Goal: Task Accomplishment & Management: Use online tool/utility

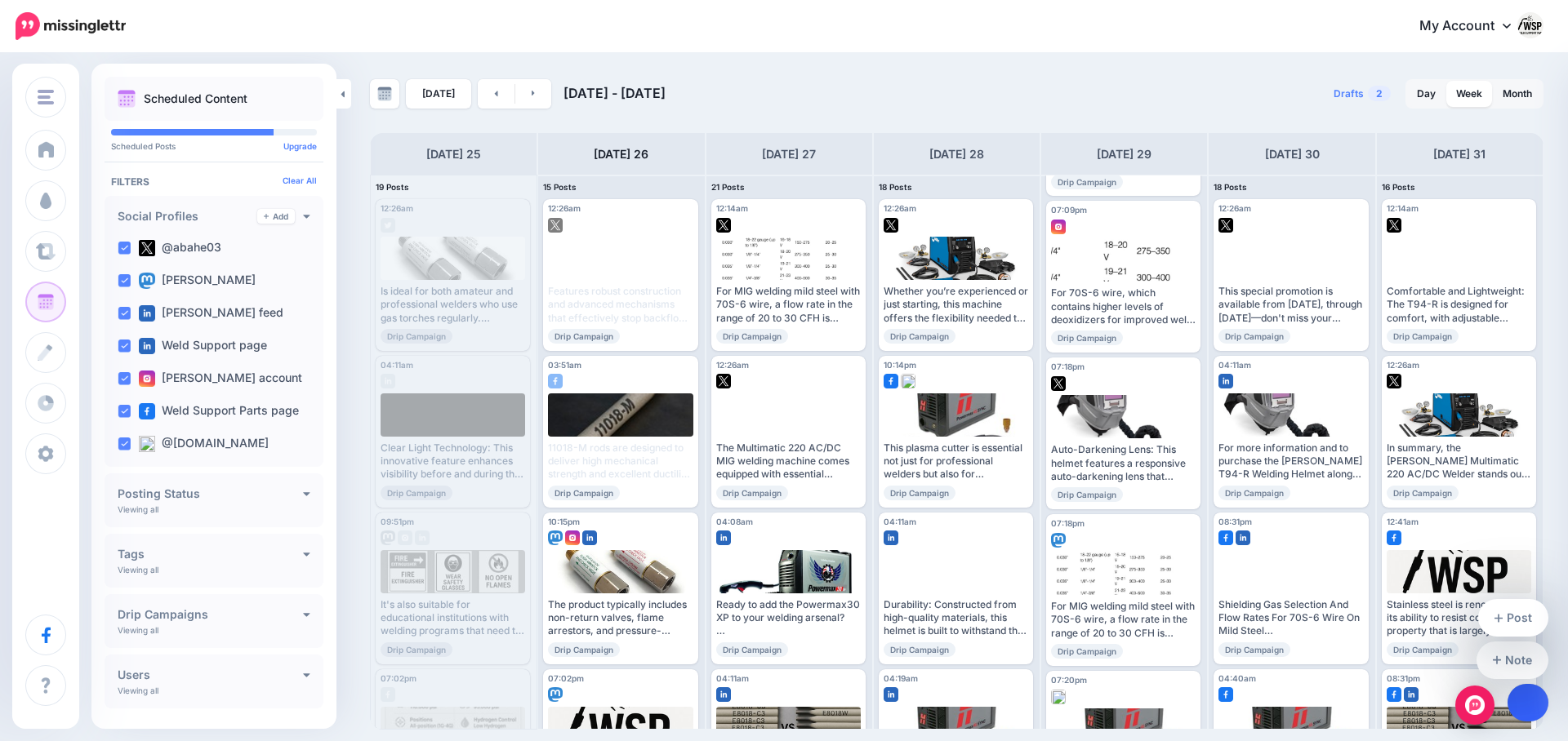
click at [1527, 706] on icon at bounding box center [1528, 703] width 9 height 9
click at [1524, 614] on link "Post" at bounding box center [1513, 618] width 71 height 38
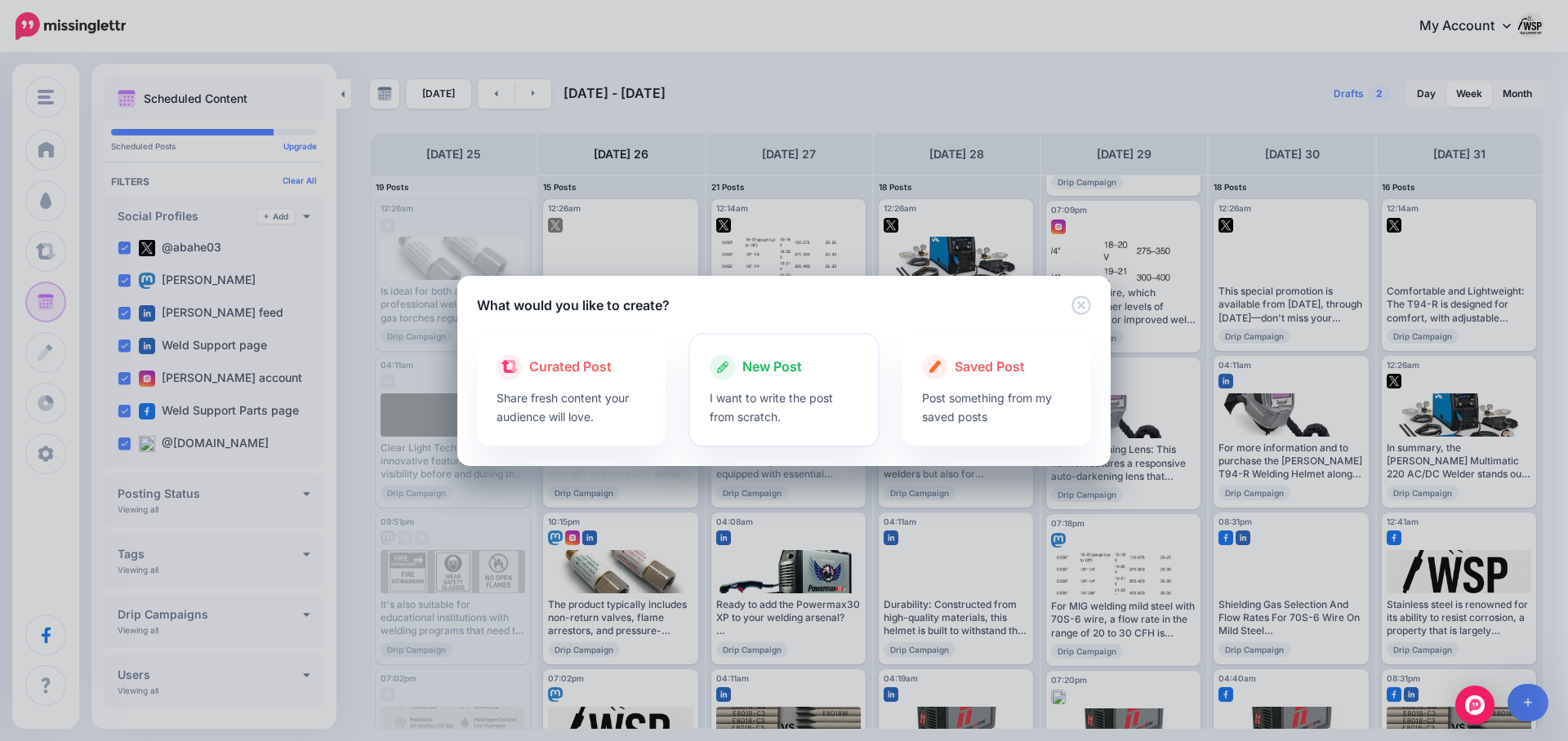
click at [784, 391] on p "I want to write the post from scratch." at bounding box center [784, 407] width 150 height 38
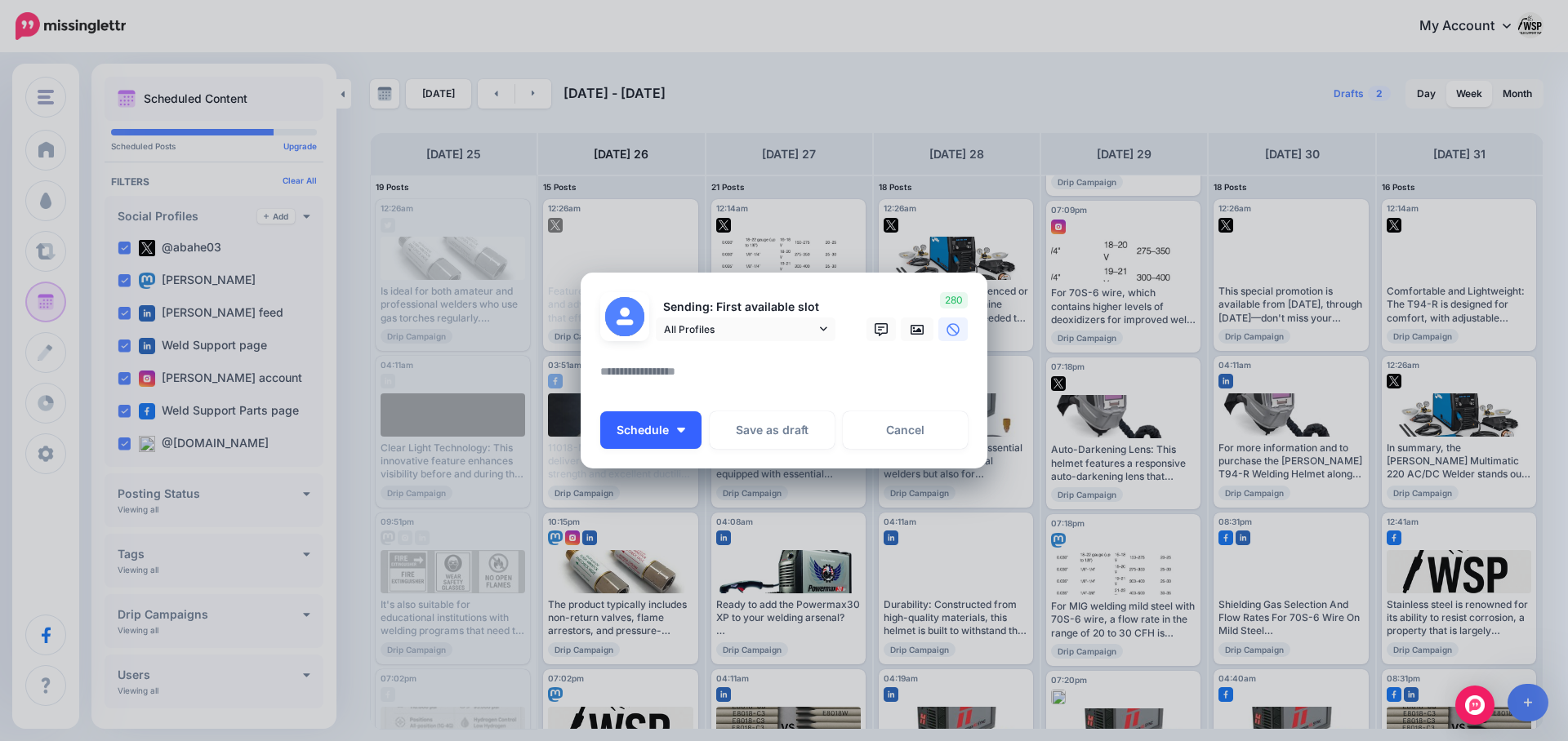
click at [672, 431] on button "Schedule" at bounding box center [651, 430] width 101 height 38
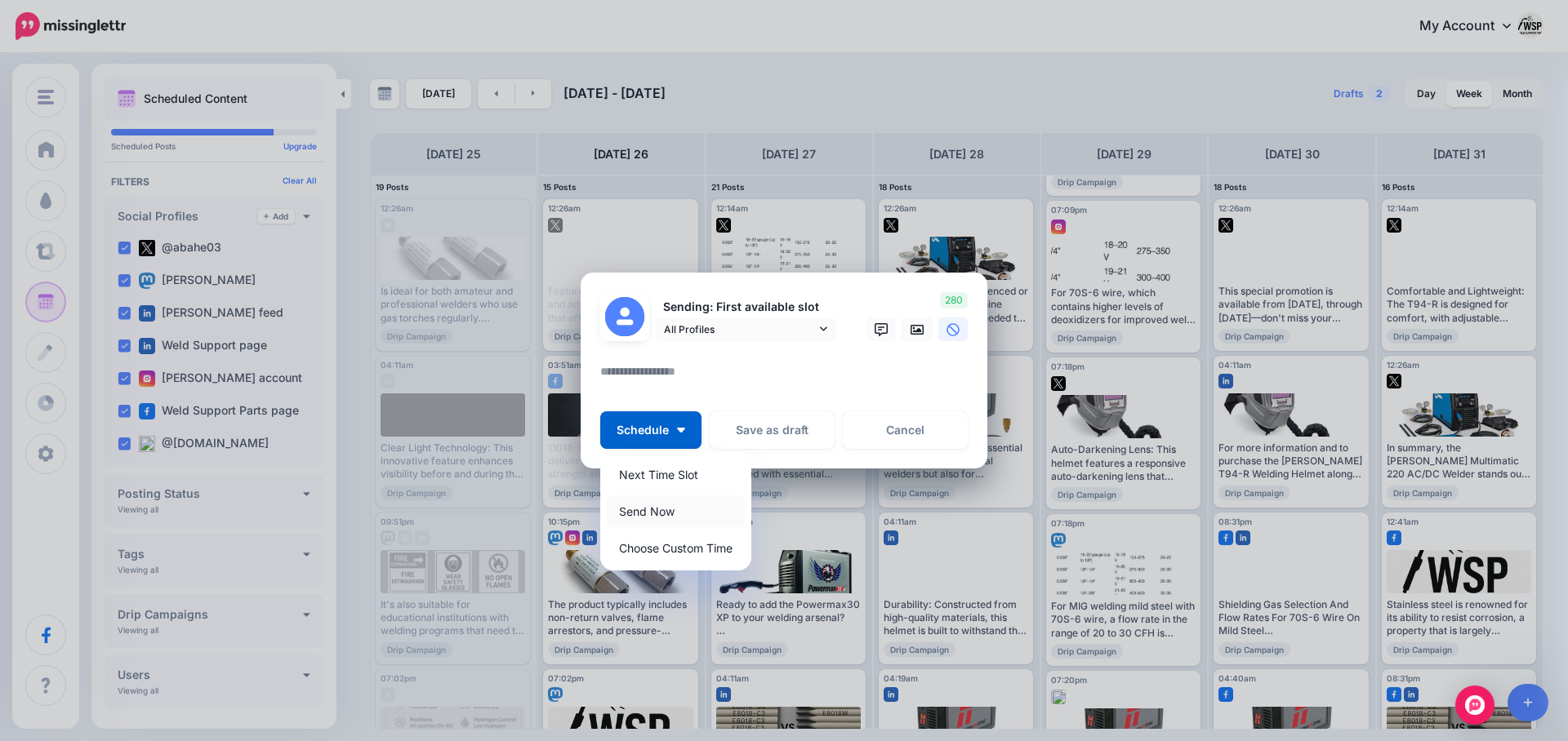
click at [649, 508] on link "Send Now" at bounding box center [675, 511] width 138 height 32
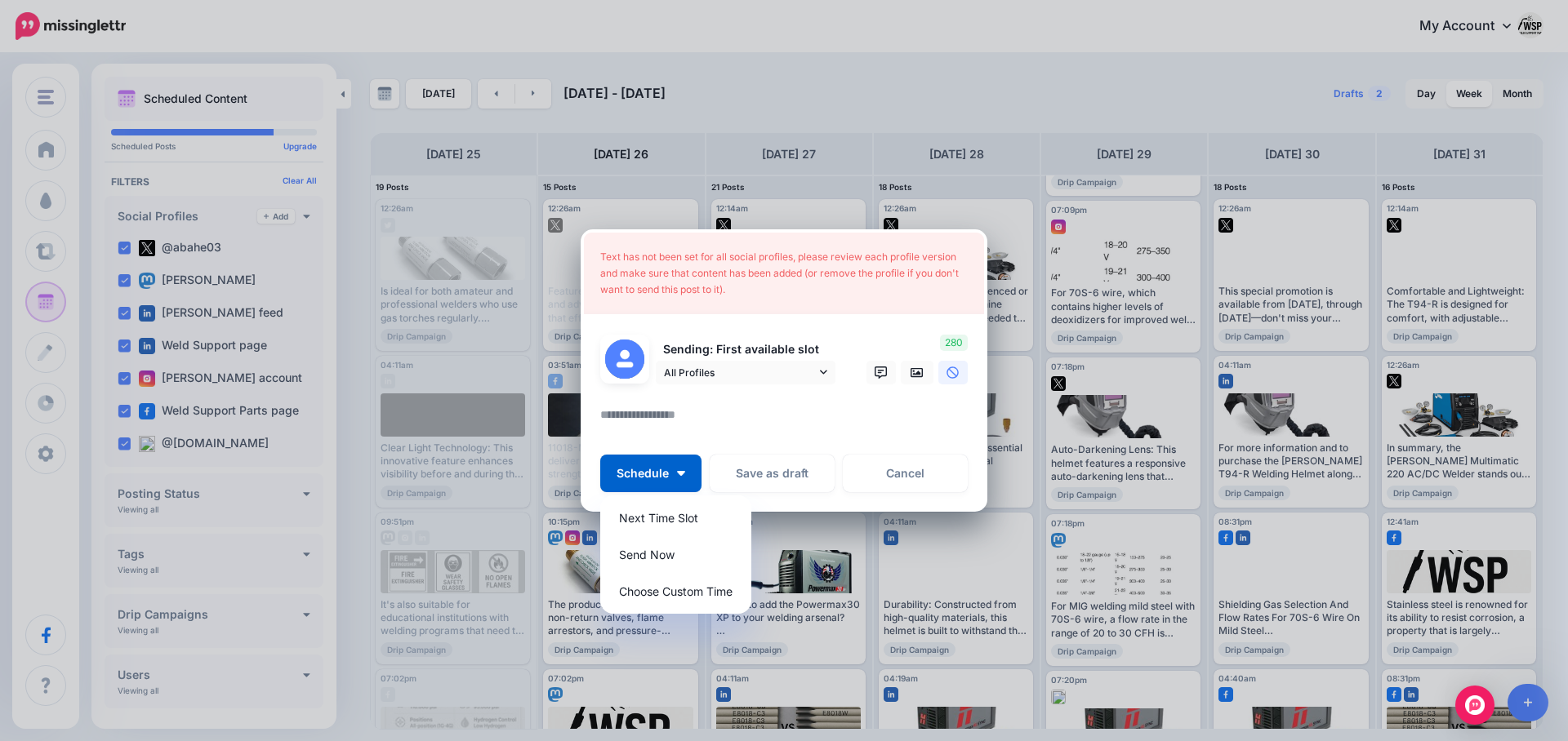
click at [670, 421] on textarea at bounding box center [787, 420] width 375 height 32
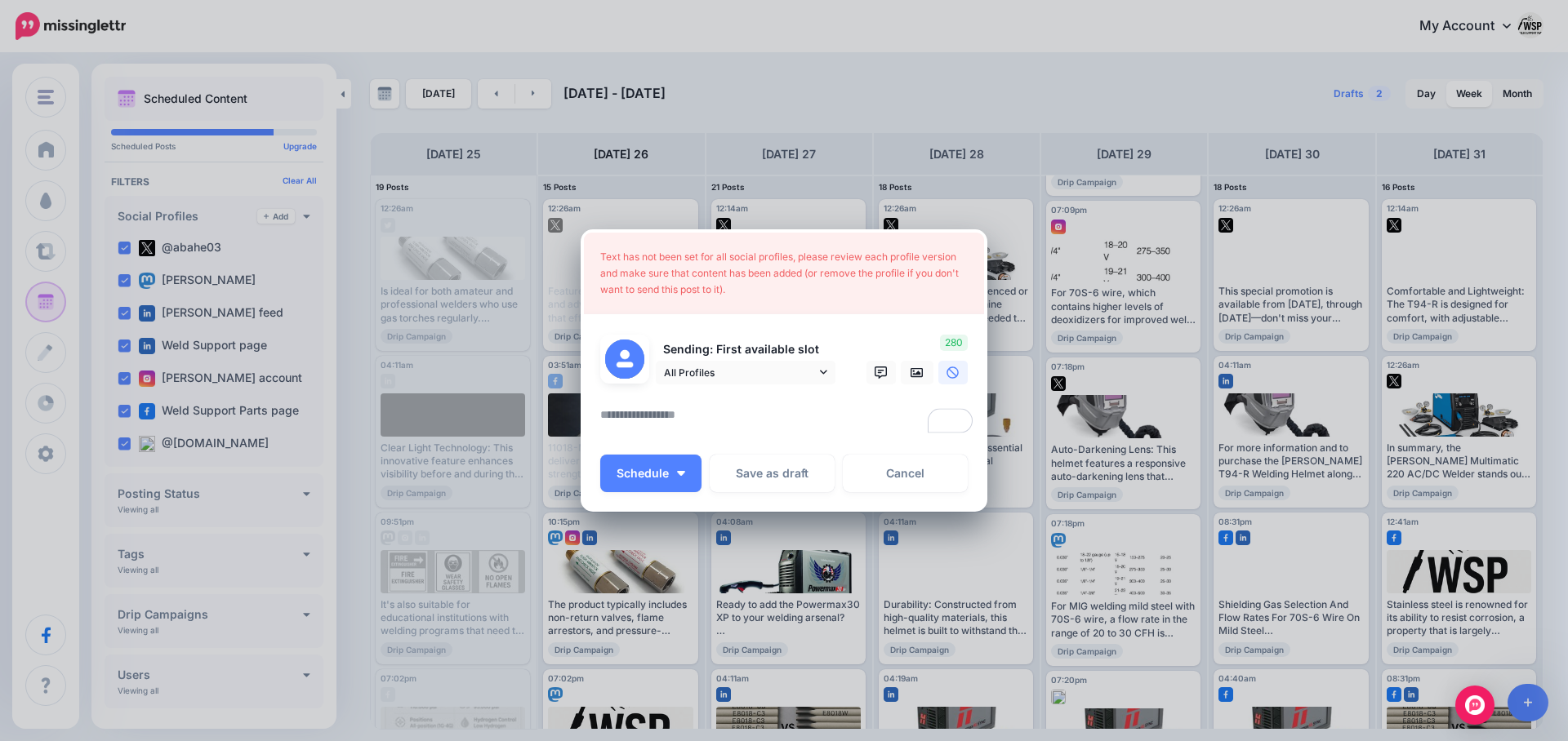
paste textarea "**********"
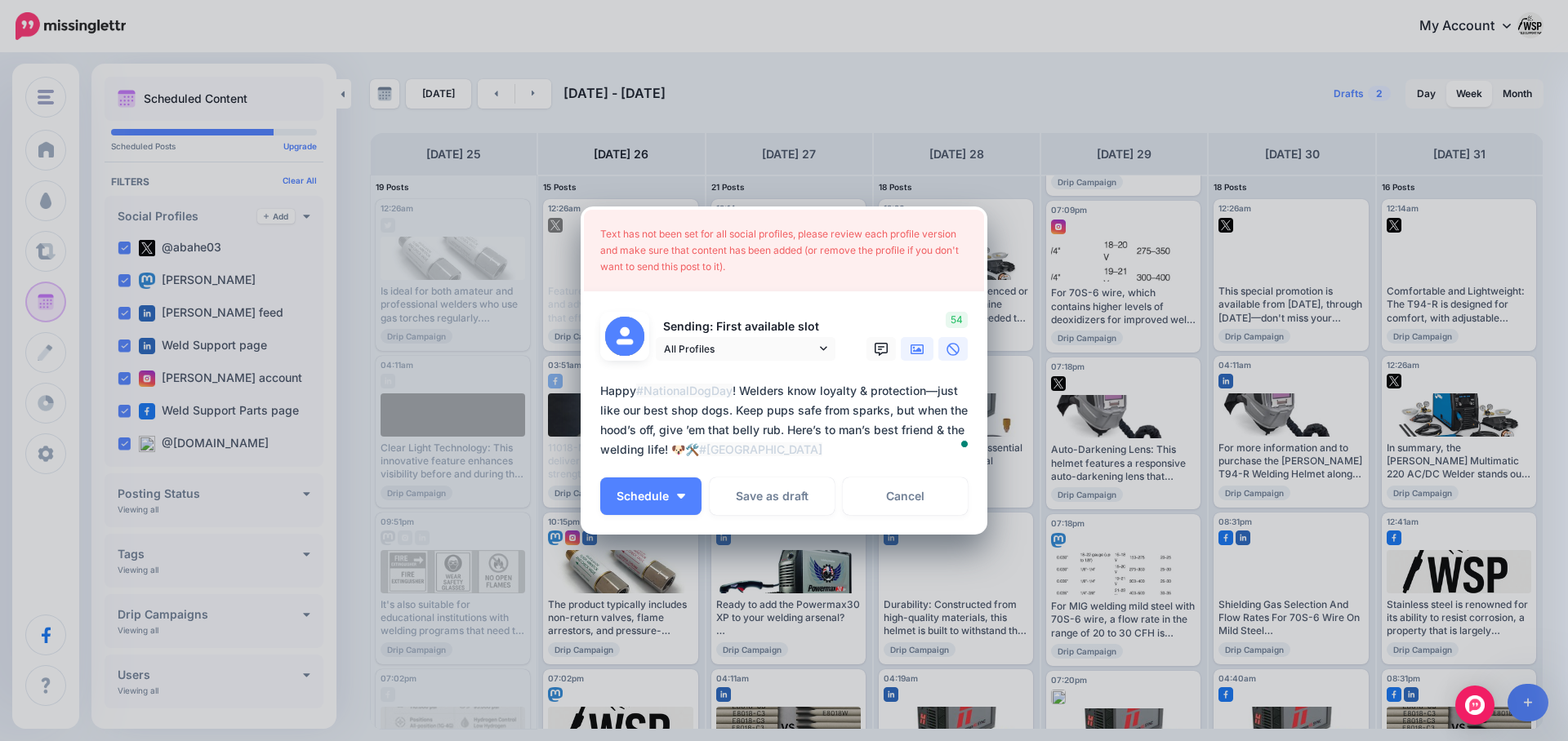
type textarea "**********"
click at [912, 351] on icon at bounding box center [917, 350] width 13 height 13
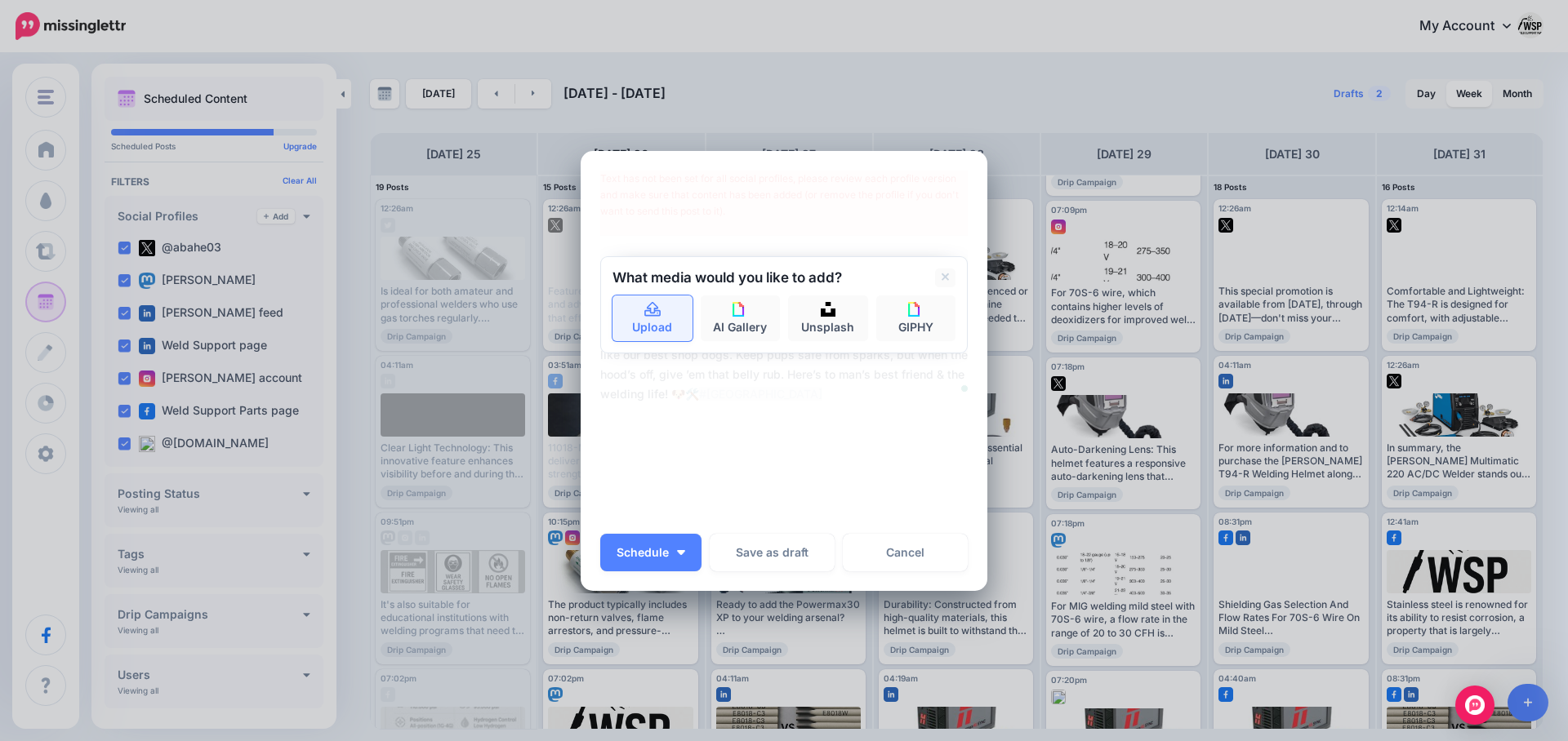
click at [643, 306] on icon at bounding box center [652, 310] width 19 height 15
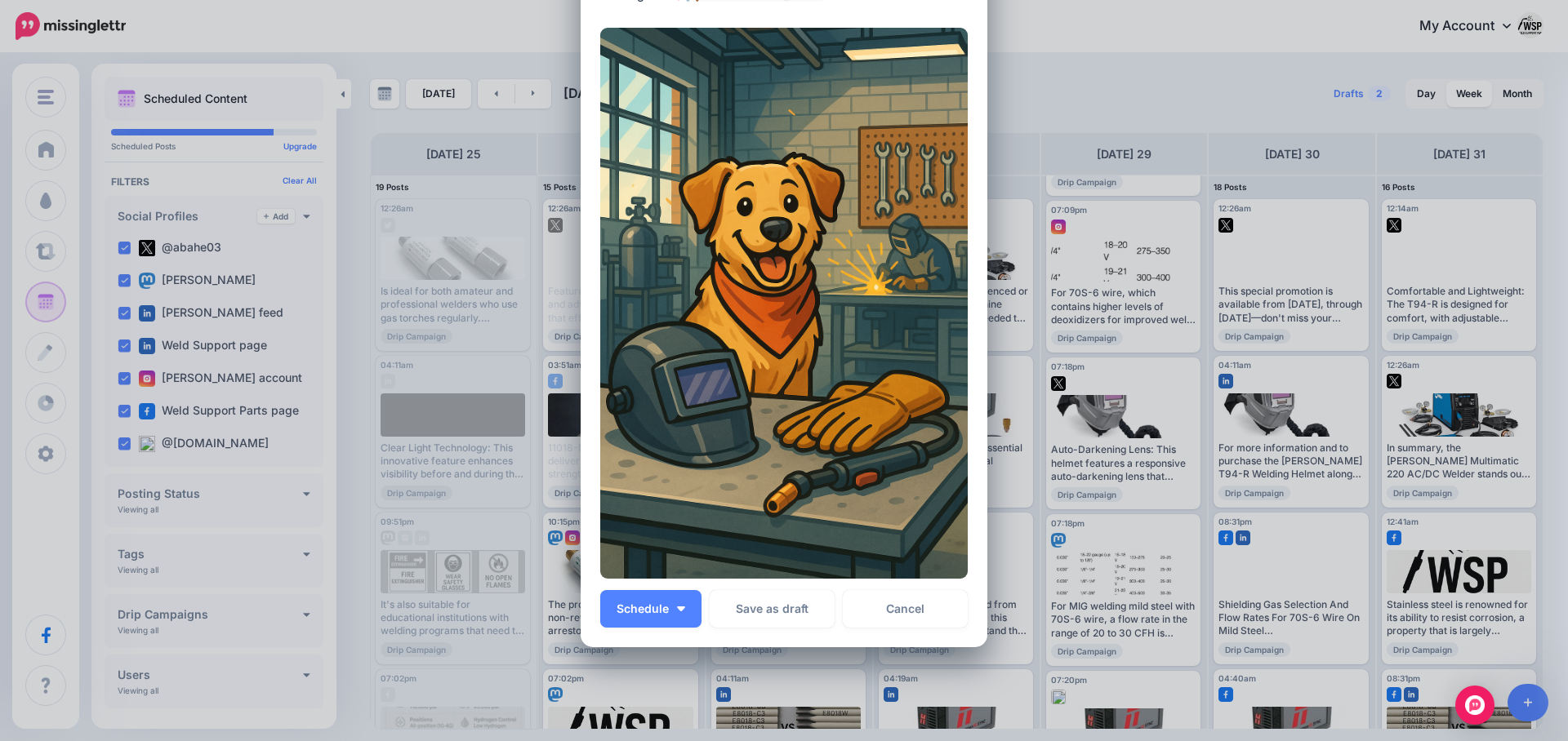
scroll to position [269, 0]
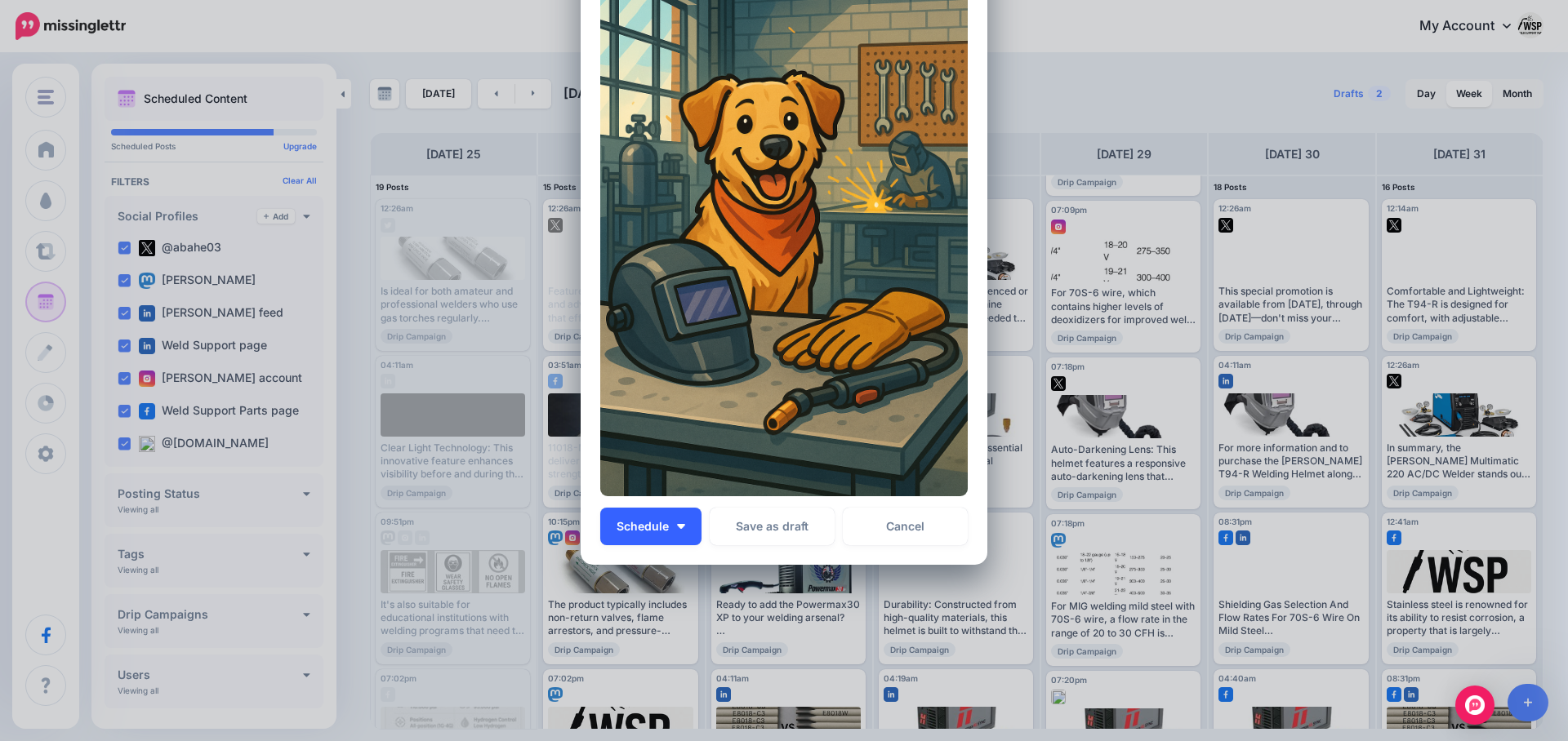
click at [674, 520] on button "Schedule" at bounding box center [651, 526] width 101 height 38
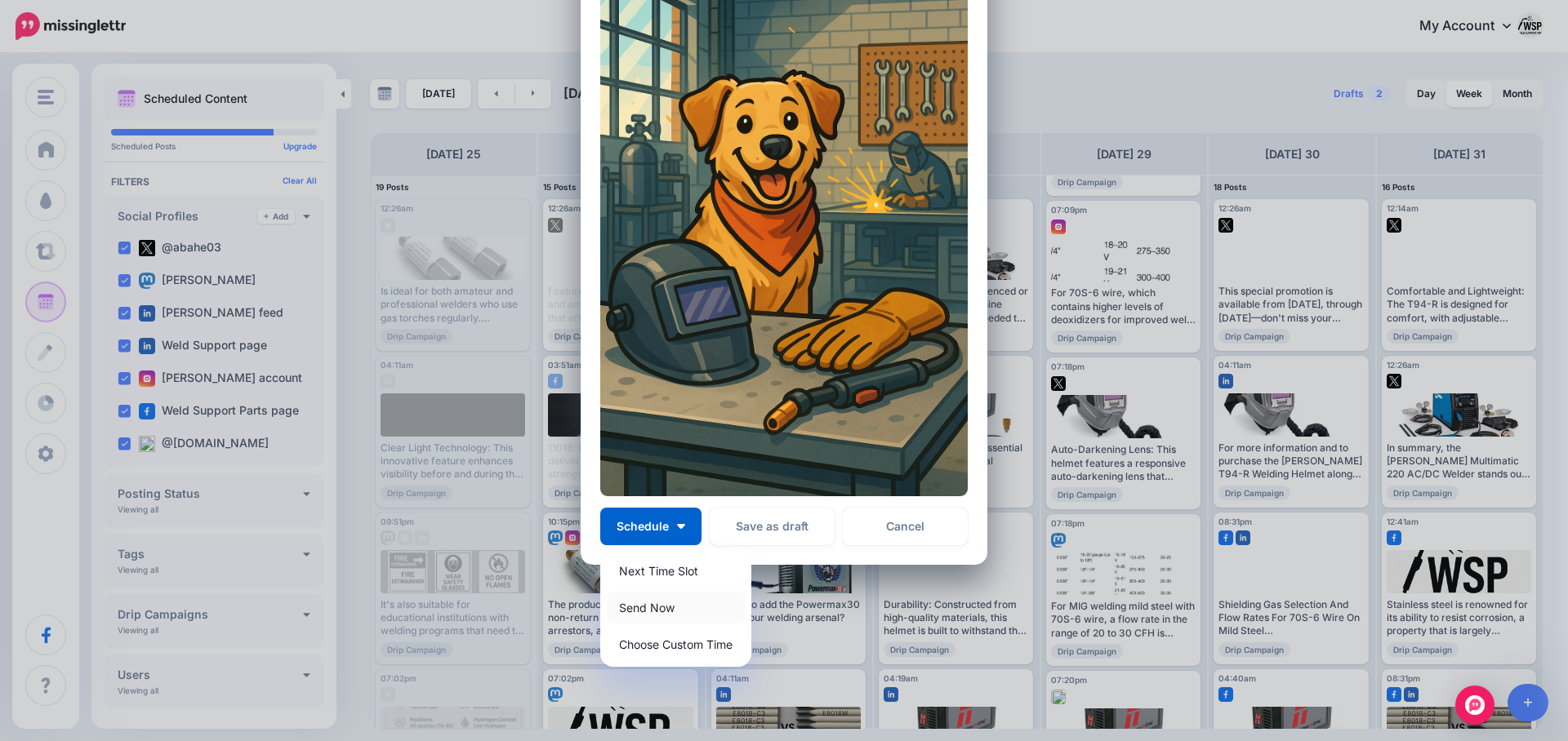
click at [639, 606] on link "Send Now" at bounding box center [675, 607] width 138 height 32
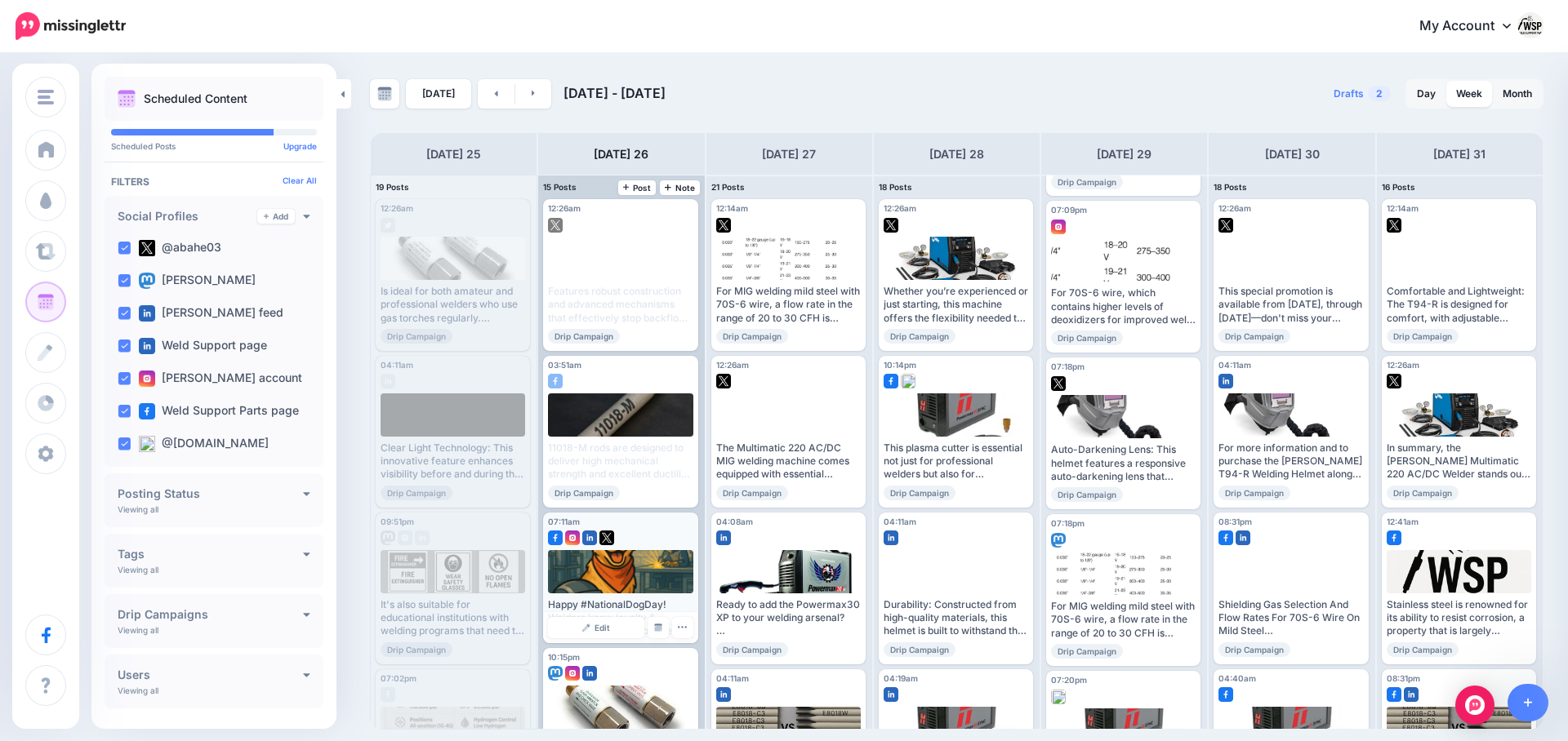
click at [626, 578] on div at bounding box center [620, 571] width 146 height 43
click at [555, 542] on img at bounding box center [555, 538] width 15 height 15
click at [598, 620] on link "Edit" at bounding box center [595, 627] width 96 height 21
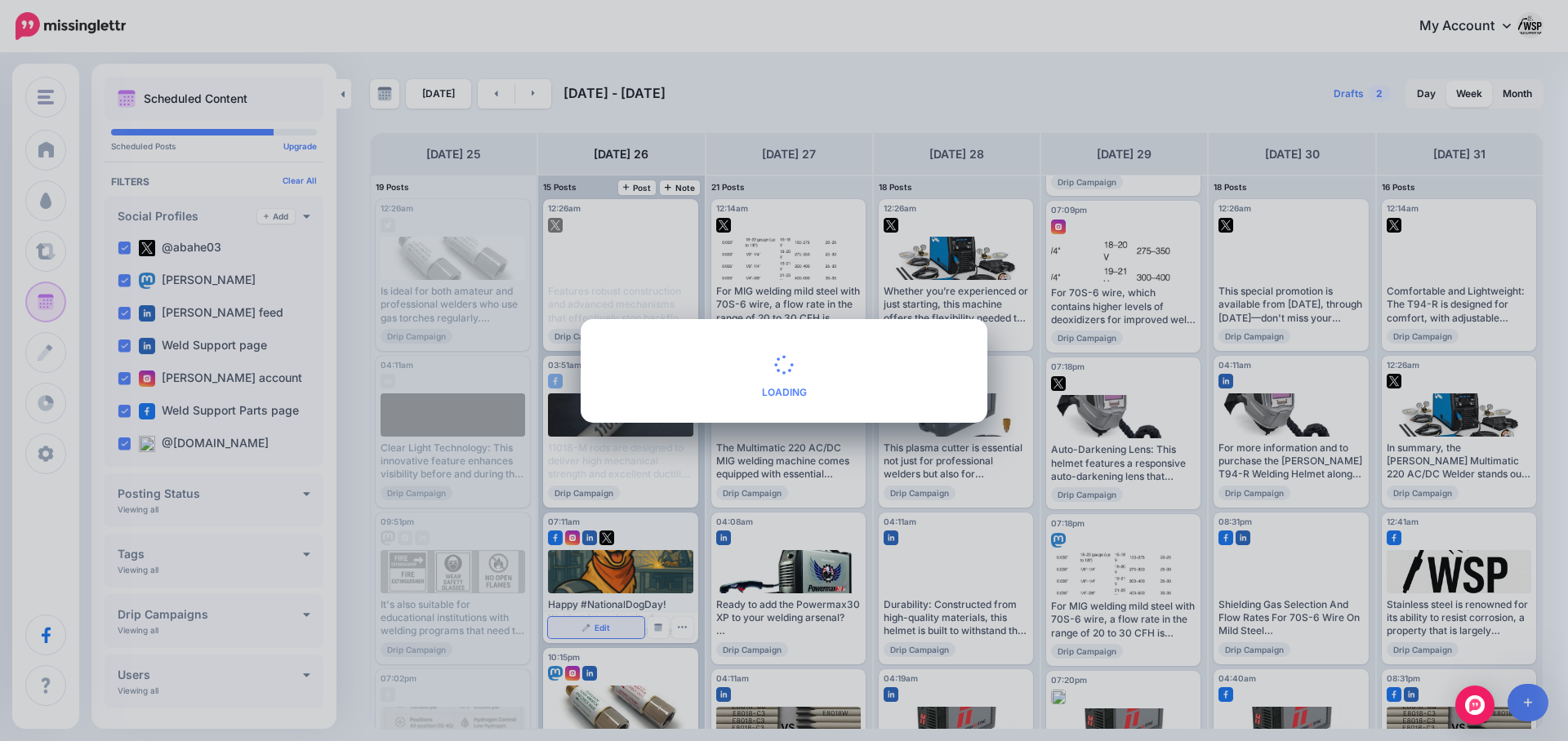
scroll to position [0, 0]
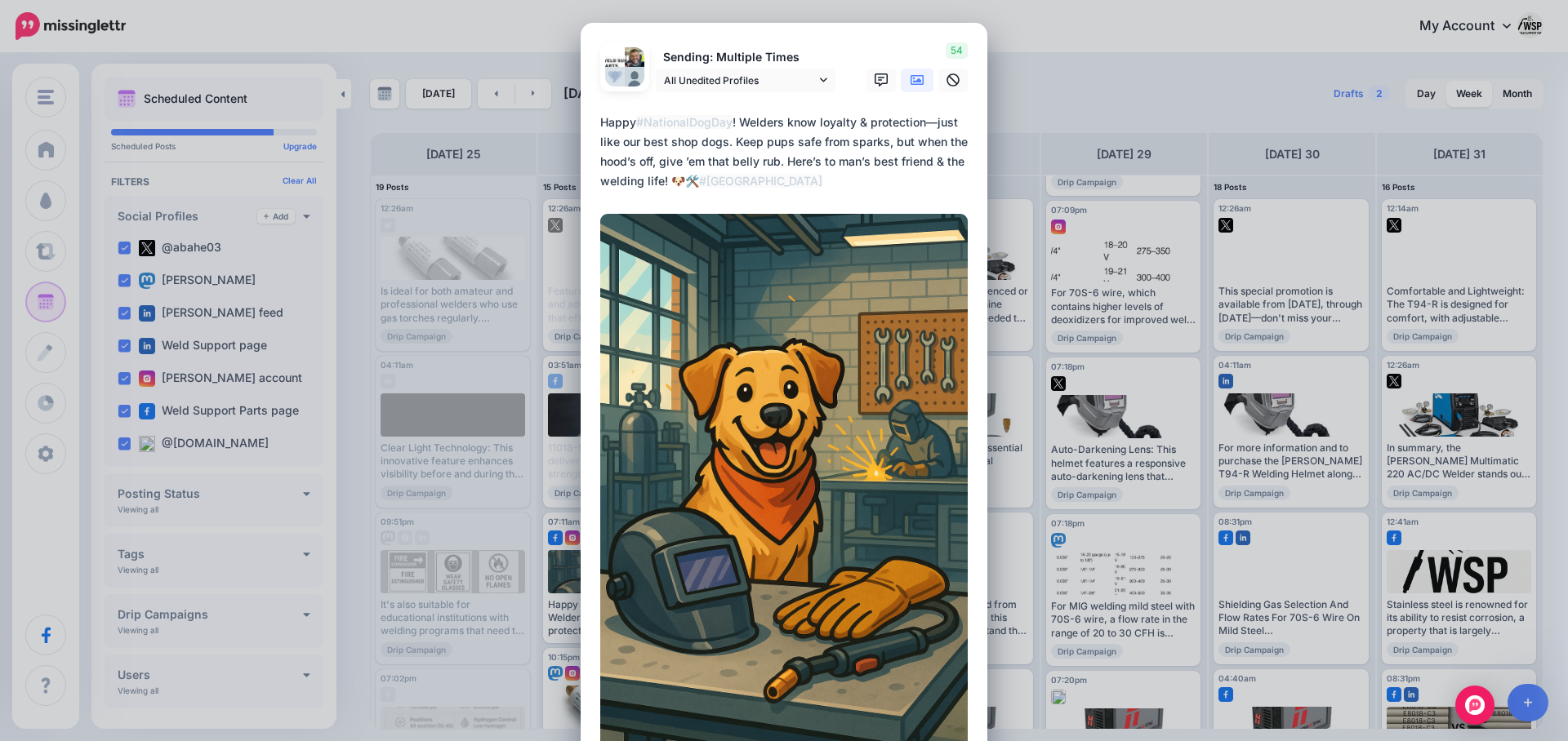
click at [1053, 5] on div "Edit Post Loading Sending: Multiple Times [PERSON_NAME]" at bounding box center [784, 370] width 1568 height 741
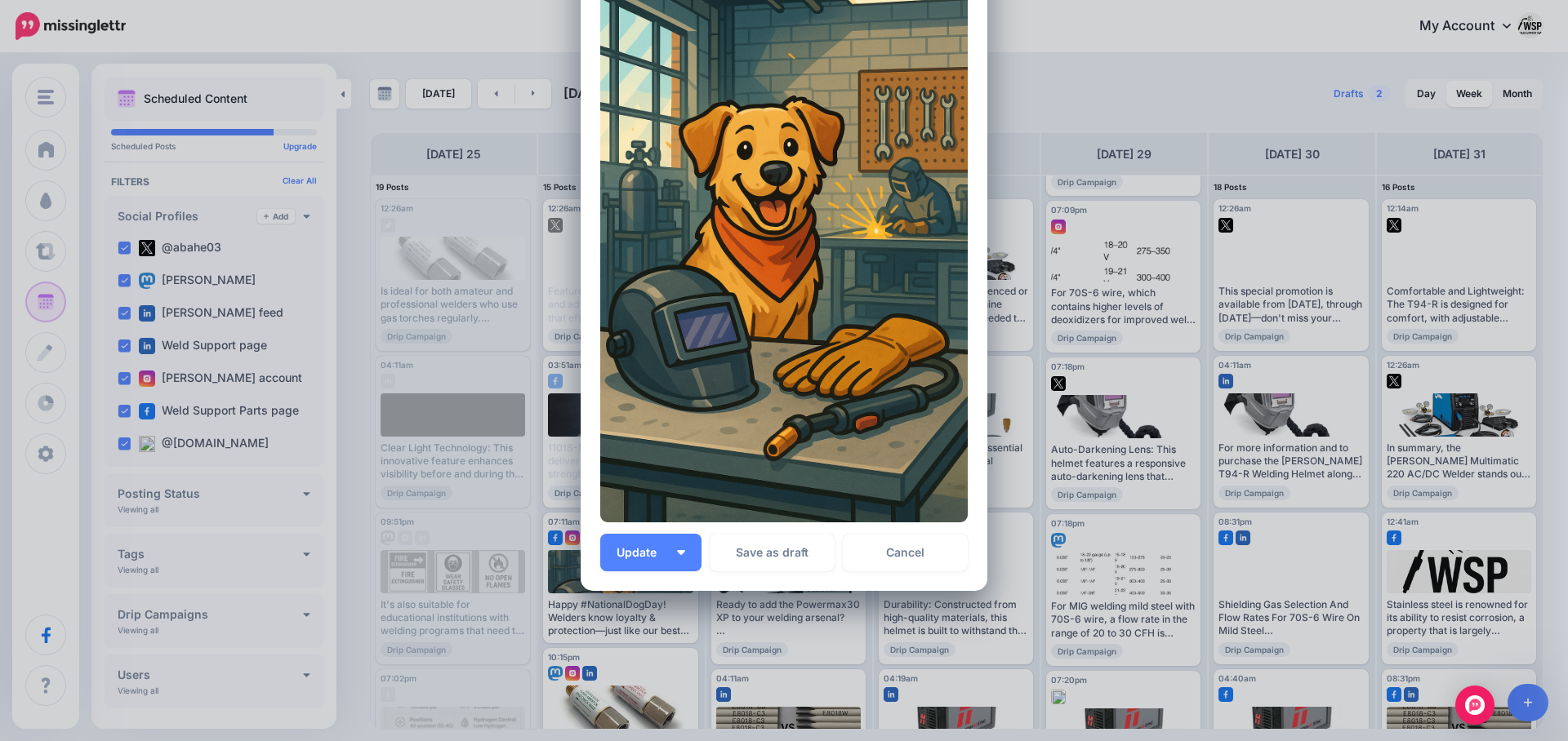
scroll to position [269, 0]
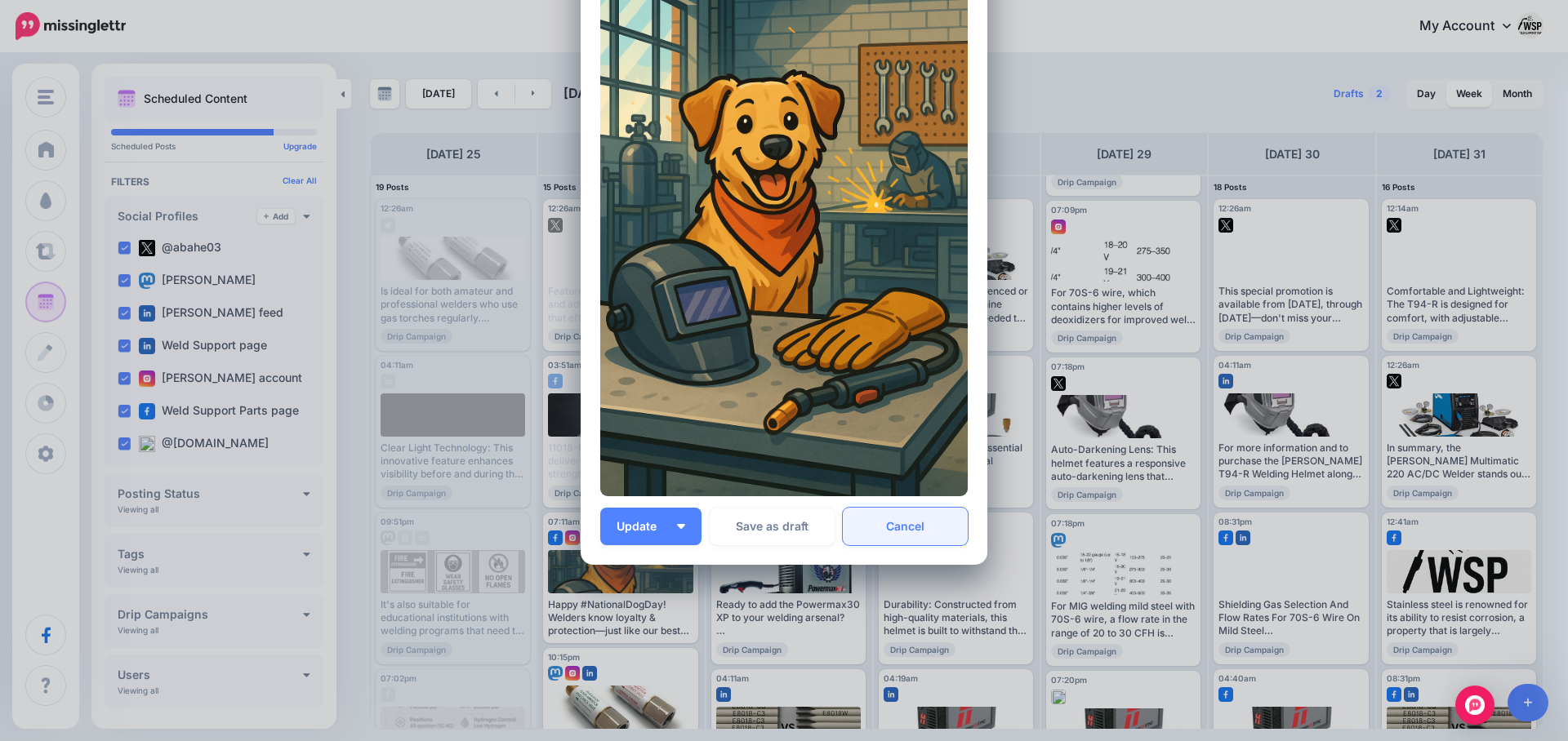
click at [919, 534] on link "Cancel" at bounding box center [905, 526] width 125 height 38
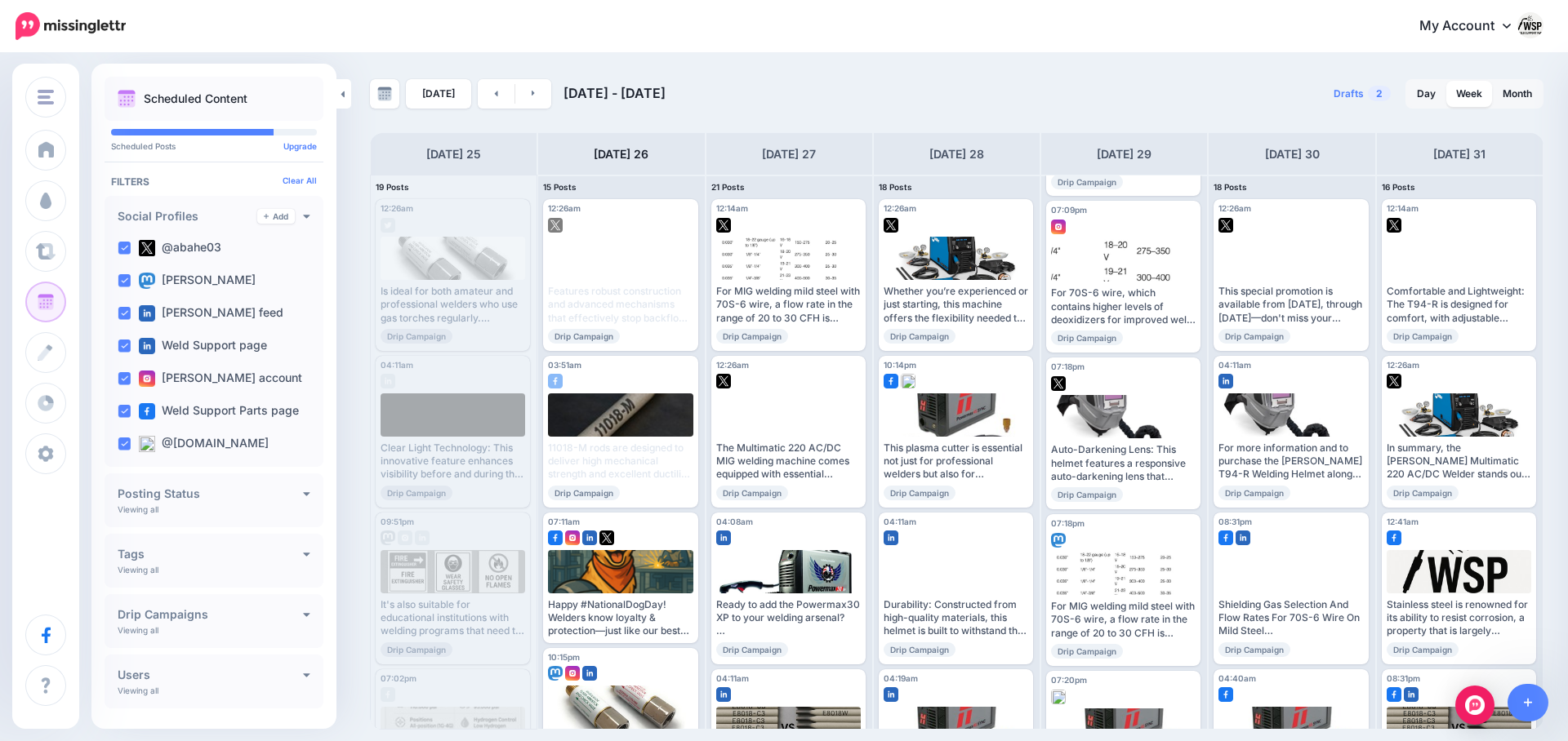
scroll to position [0, 0]
